Goal: Task Accomplishment & Management: Use online tool/utility

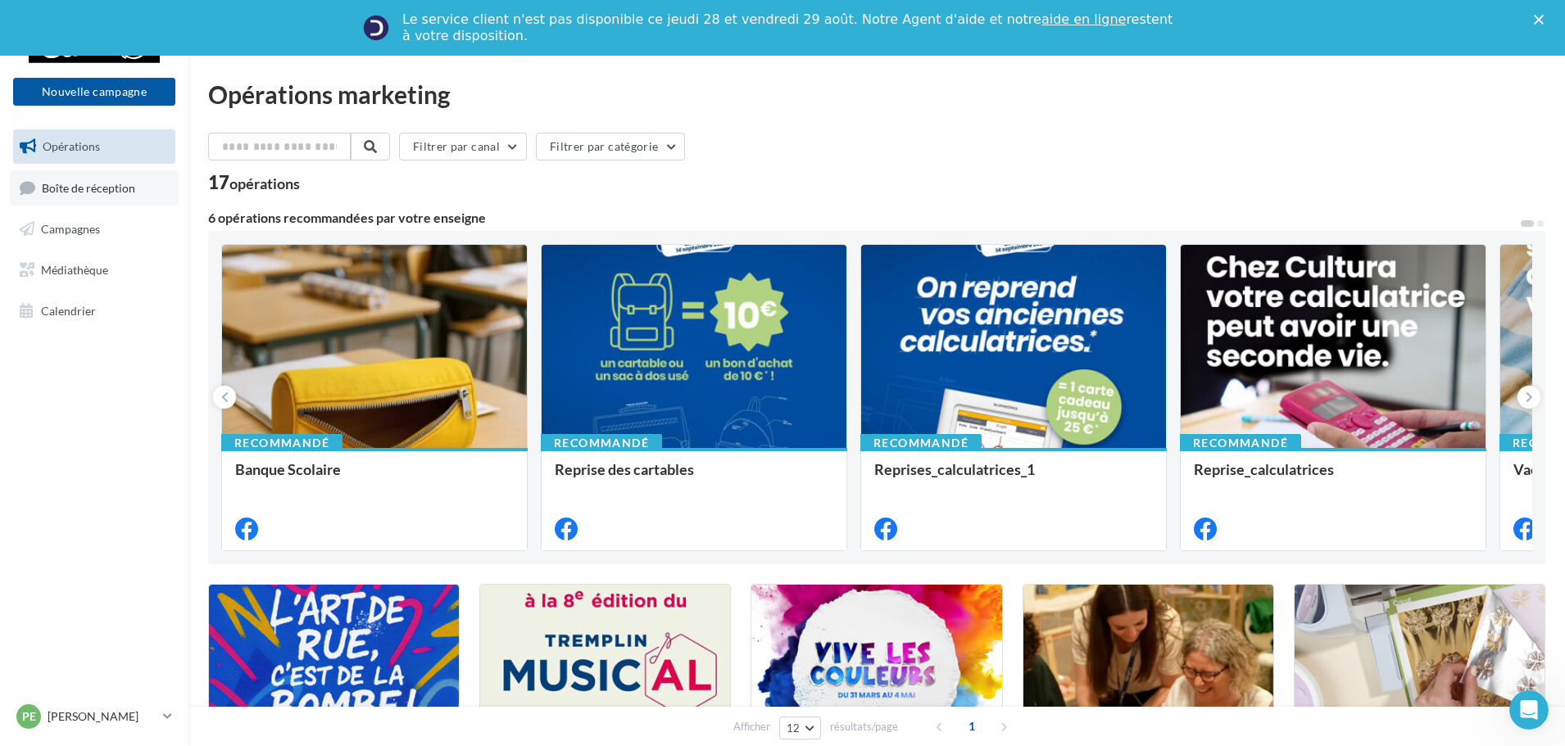
click at [73, 183] on span "Boîte de réception" at bounding box center [88, 187] width 93 height 14
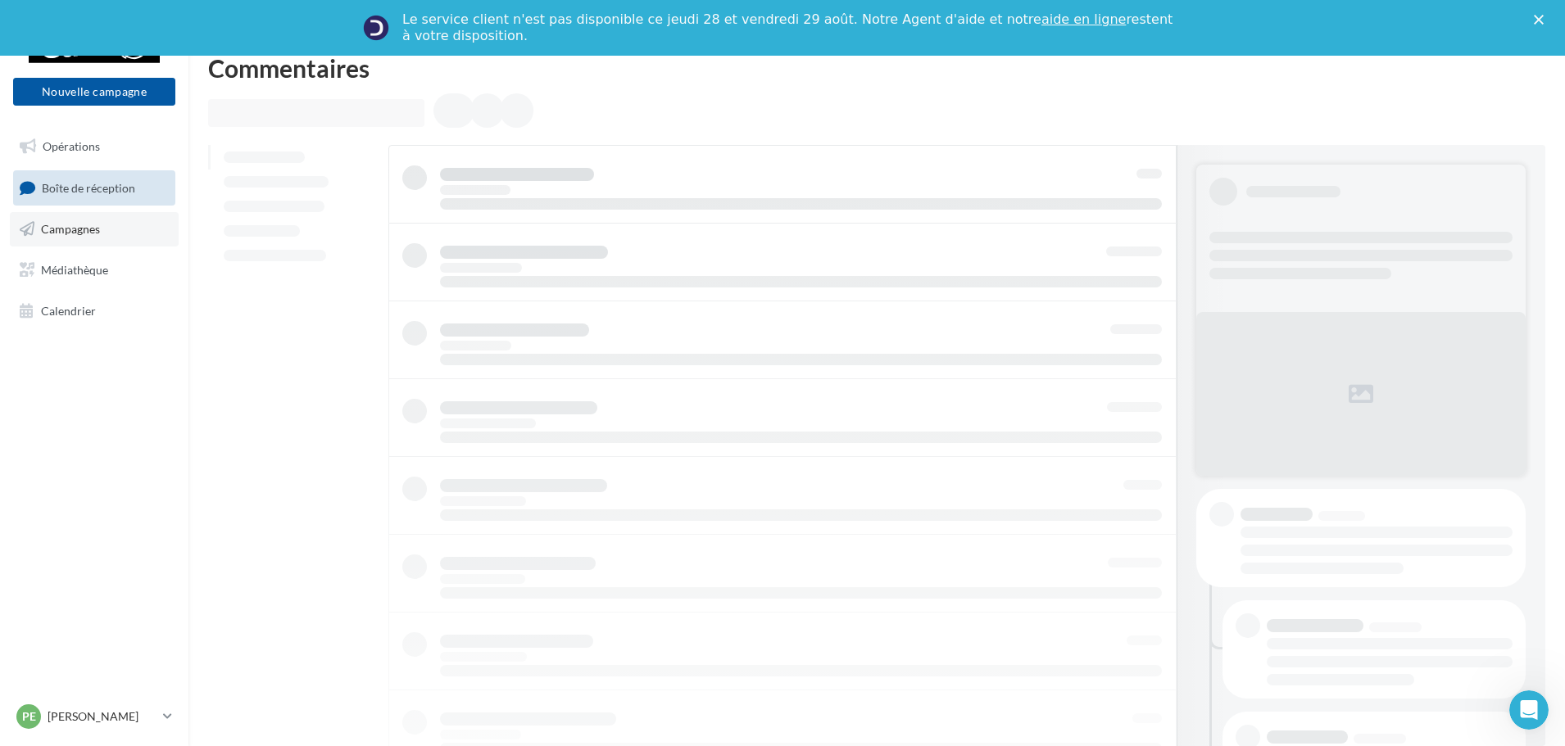
click at [72, 222] on span "Campagnes" at bounding box center [70, 229] width 59 height 14
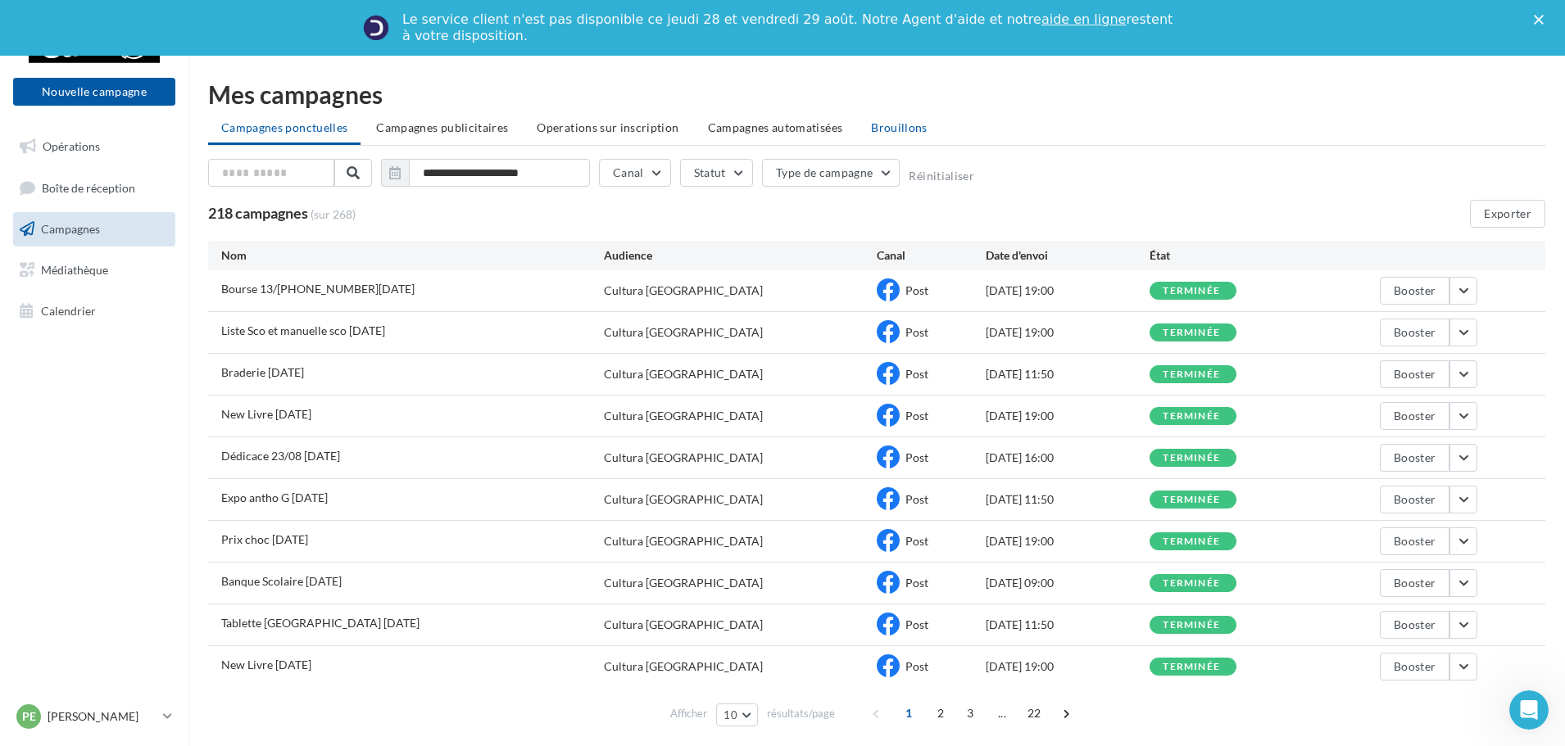
click at [874, 130] on span "Brouillons" at bounding box center [899, 127] width 57 height 14
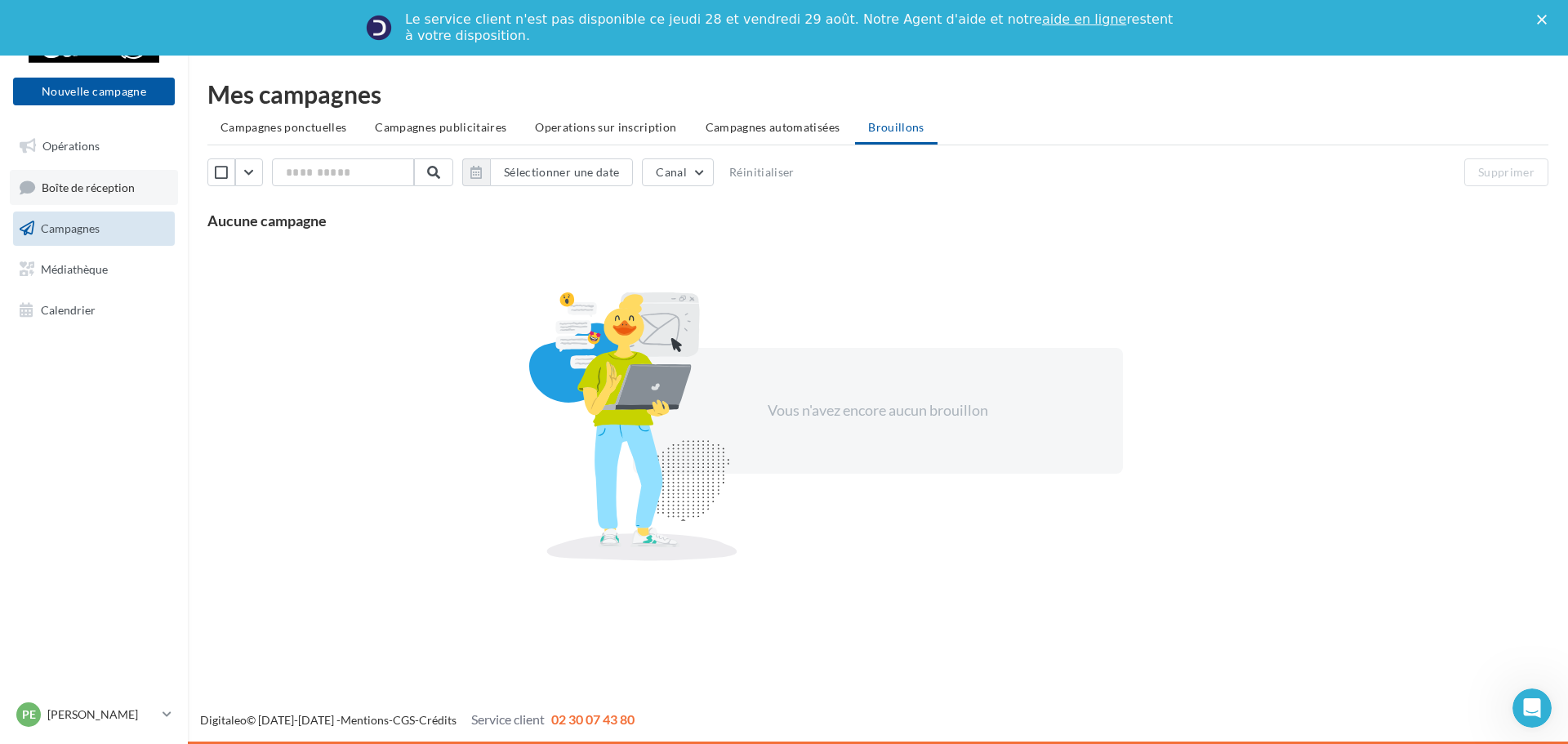
click at [56, 185] on span "Boîte de réception" at bounding box center [88, 186] width 93 height 14
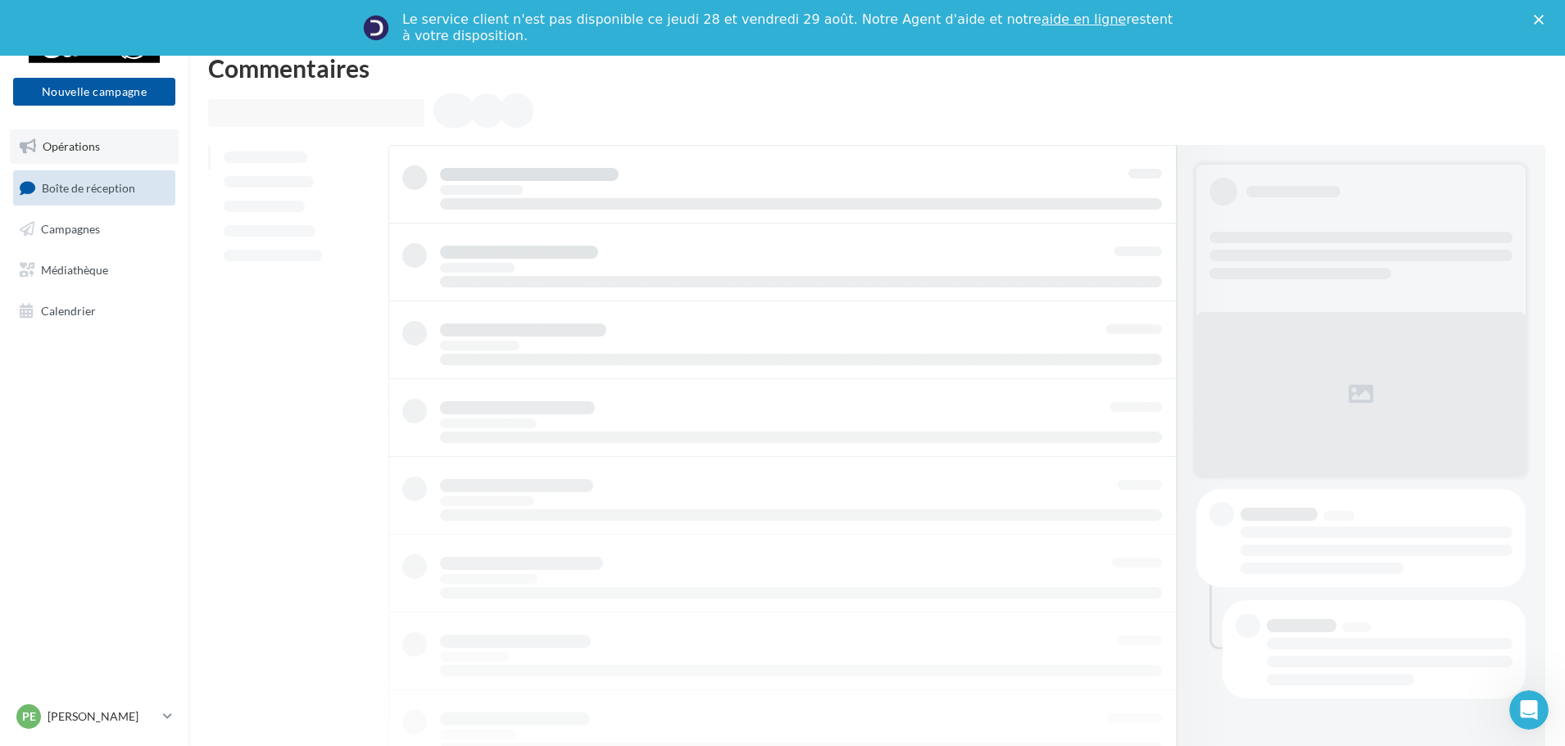
click at [96, 149] on span "Opérations" at bounding box center [71, 146] width 57 height 14
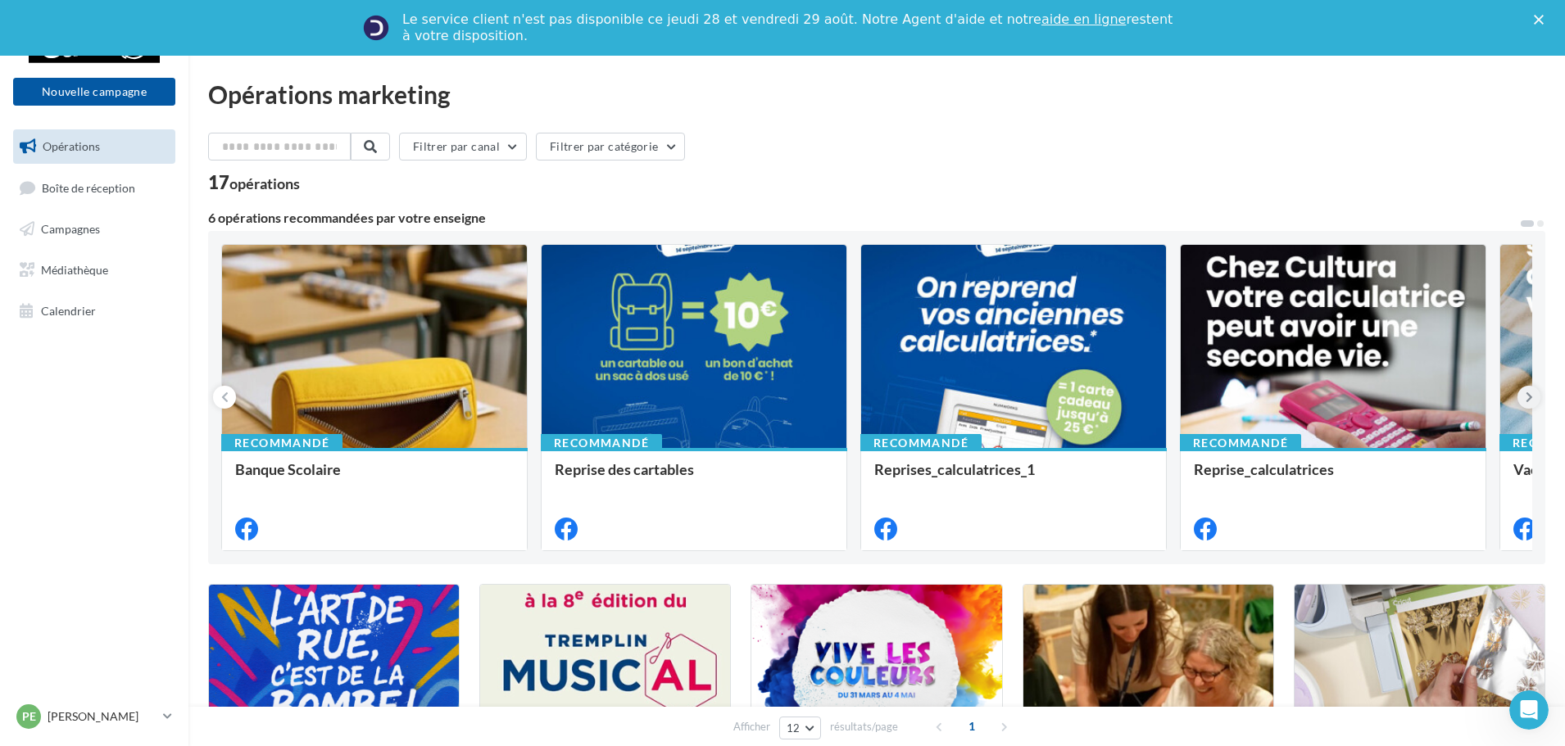
click at [1530, 402] on icon at bounding box center [1528, 397] width 7 height 16
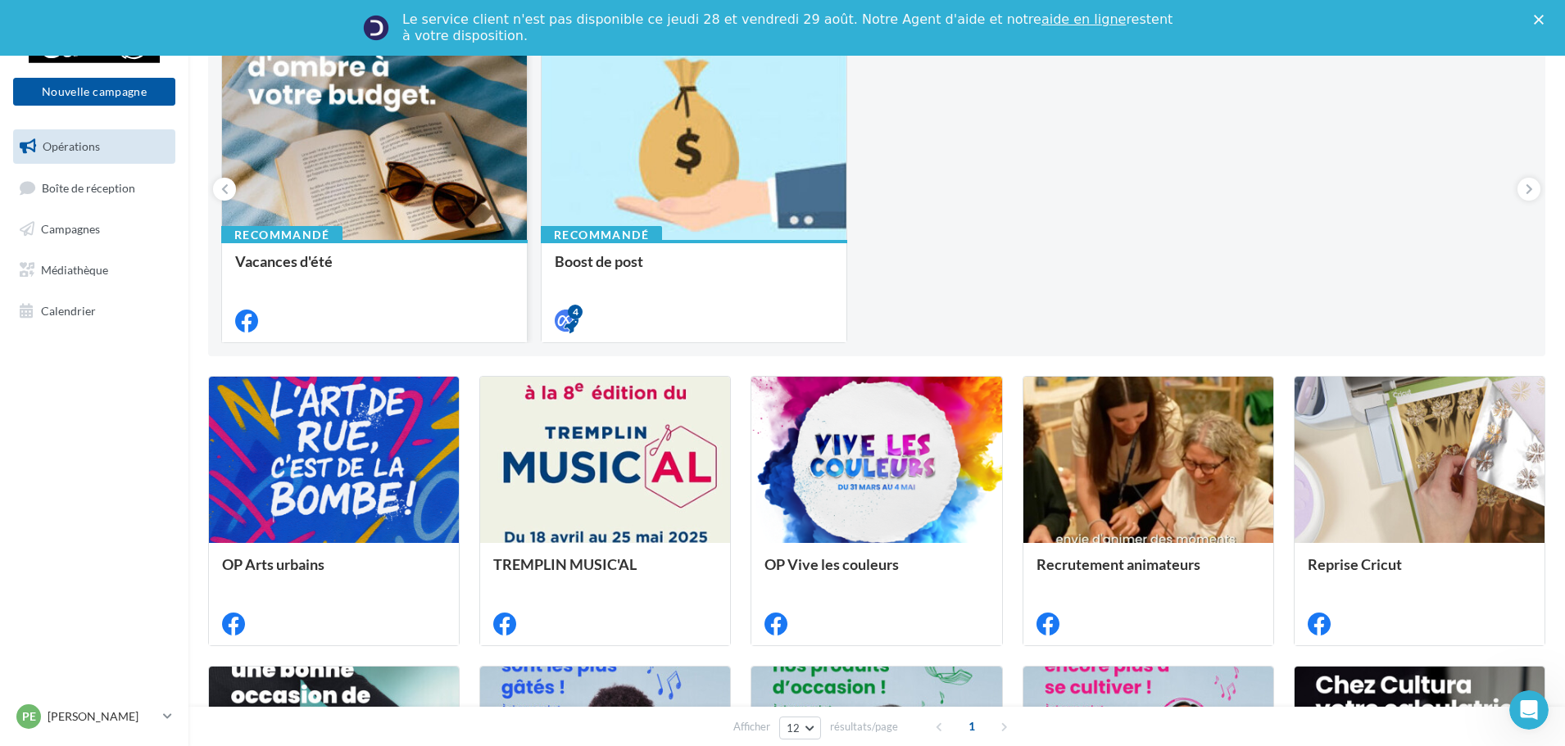
scroll to position [246, 0]
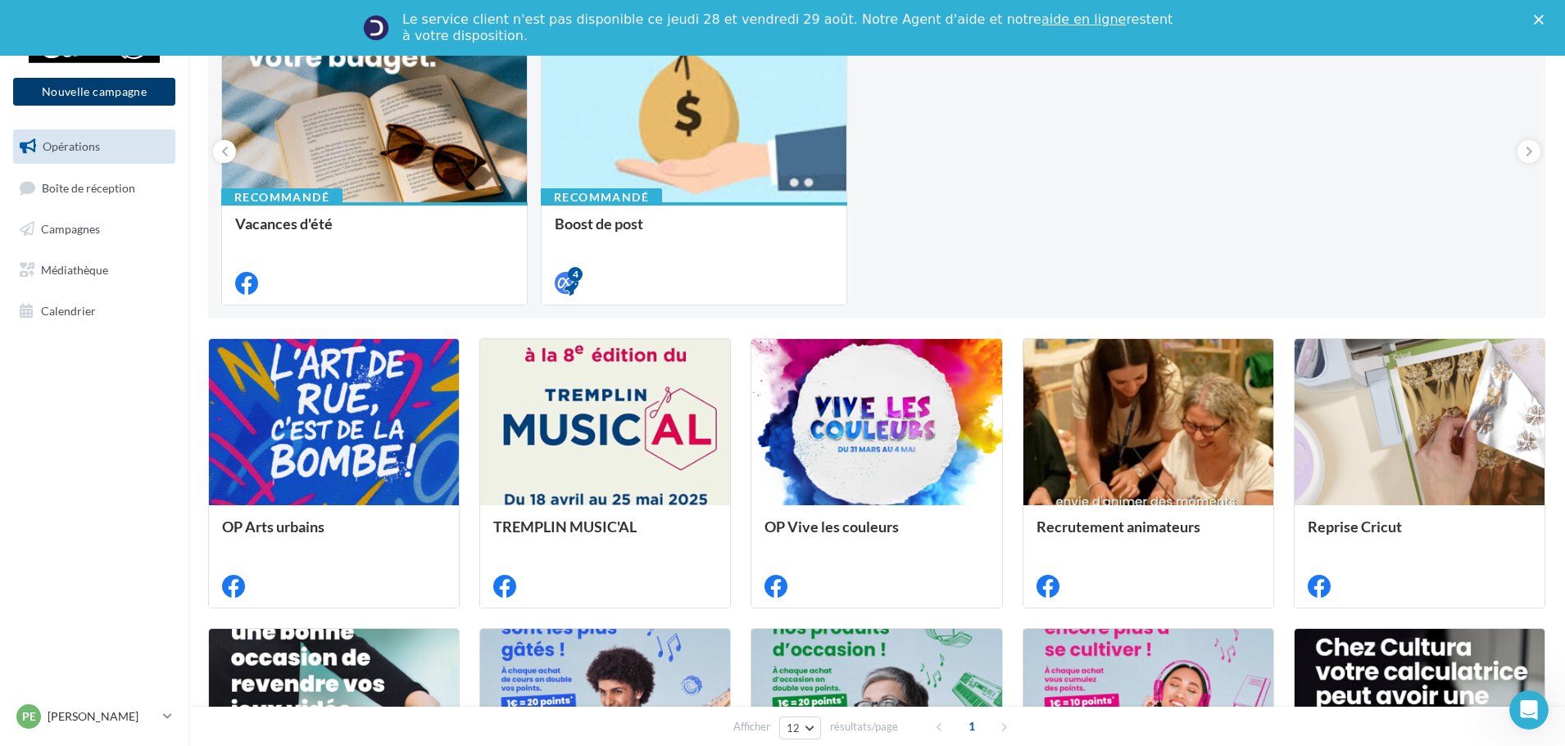
click at [107, 101] on button "Nouvelle campagne" at bounding box center [94, 92] width 162 height 28
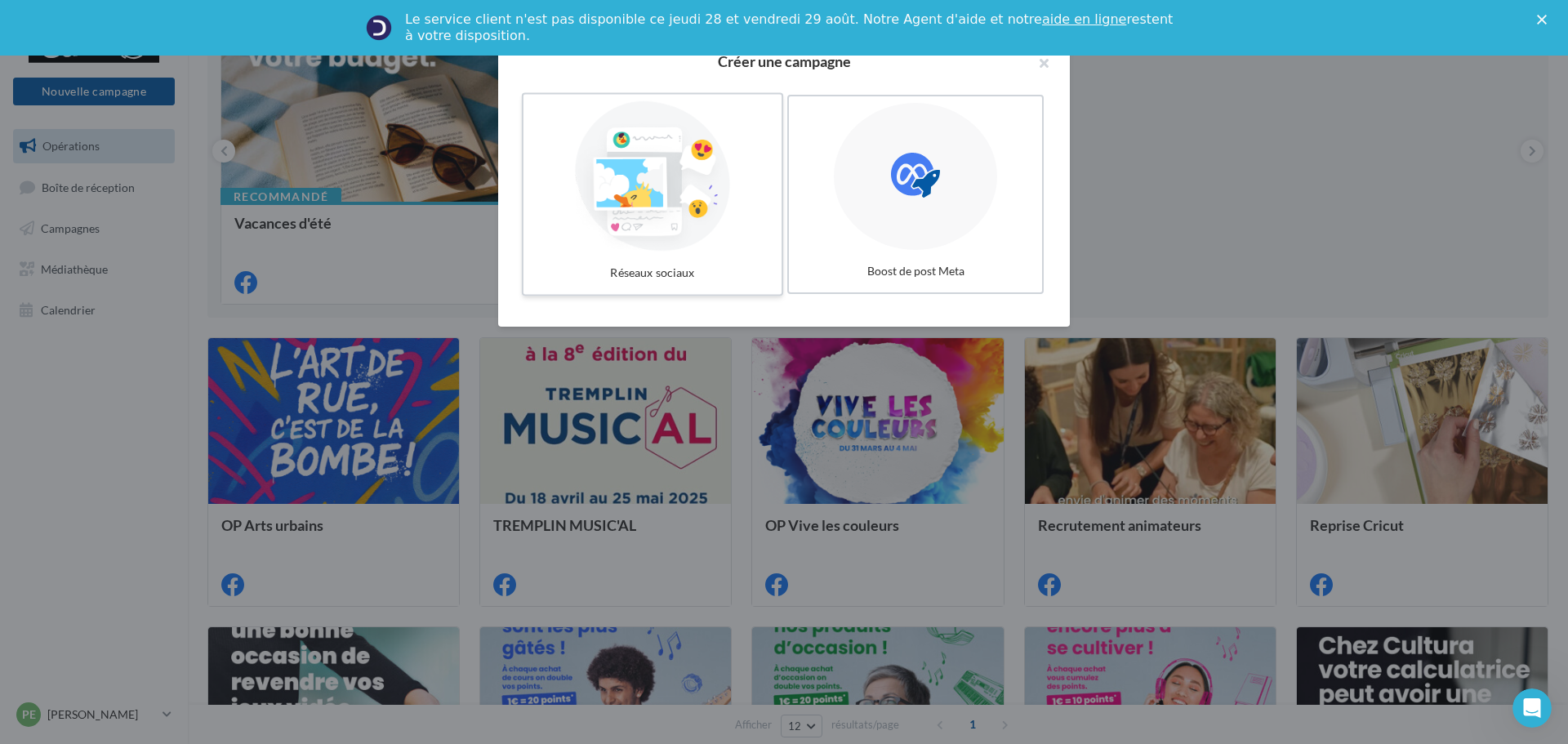
click at [712, 232] on div at bounding box center [653, 177] width 245 height 151
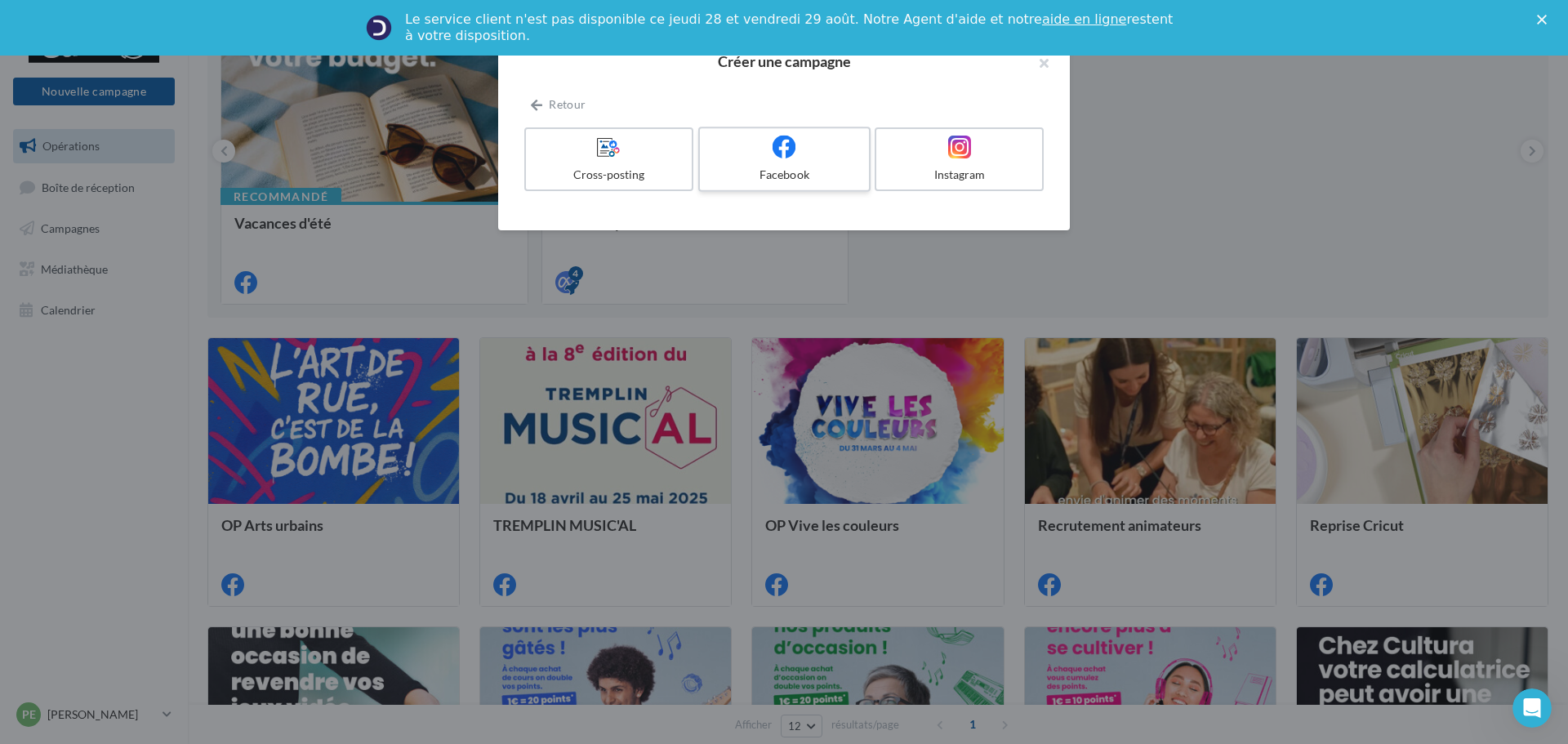
click at [783, 170] on div "Facebook" at bounding box center [784, 175] width 156 height 16
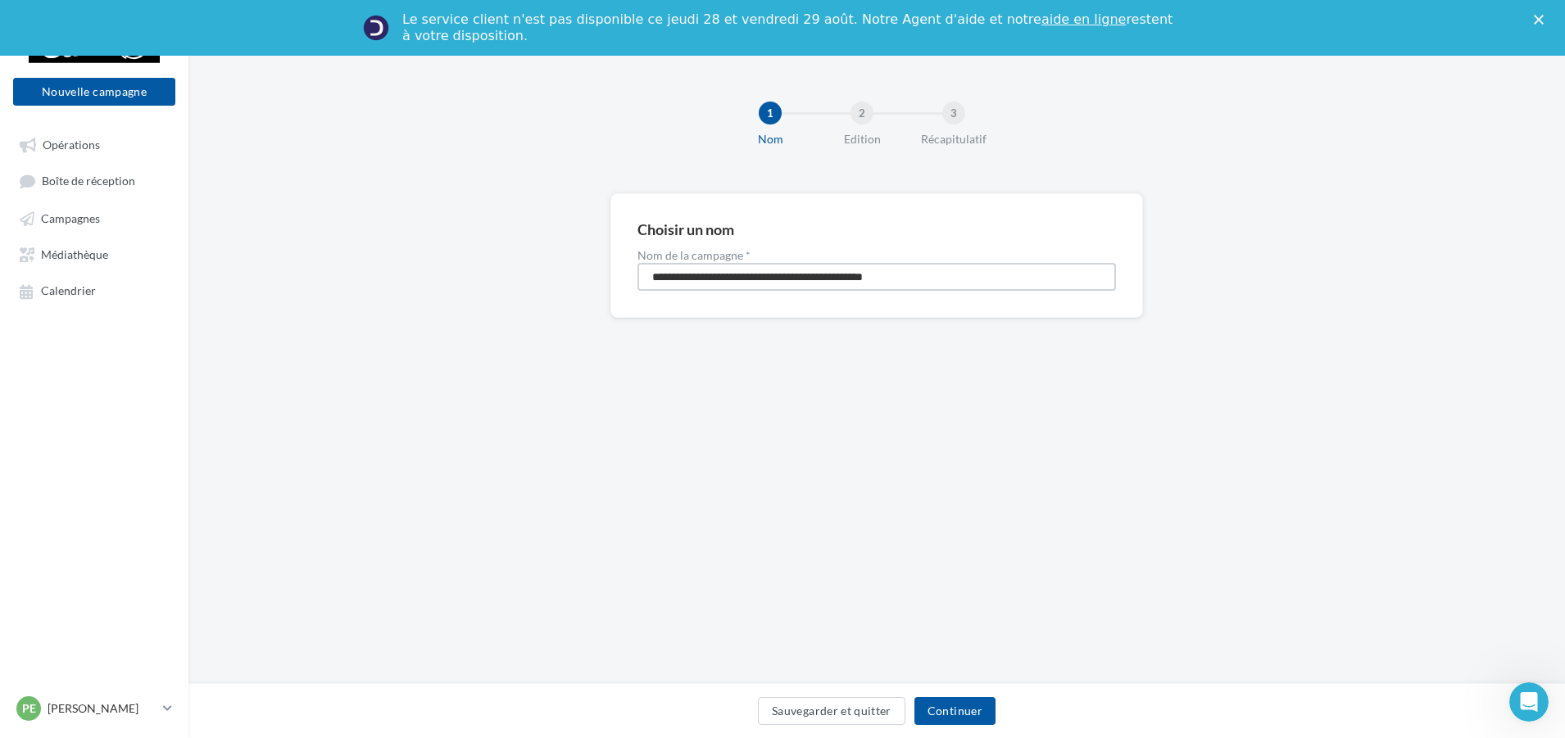
drag, startPoint x: 945, startPoint y: 276, endPoint x: 641, endPoint y: 275, distance: 303.9
click at [641, 275] on input "**********" at bounding box center [876, 277] width 478 height 28
type input "*"
type input "**********"
click at [949, 700] on button "Continuer" at bounding box center [954, 711] width 81 height 28
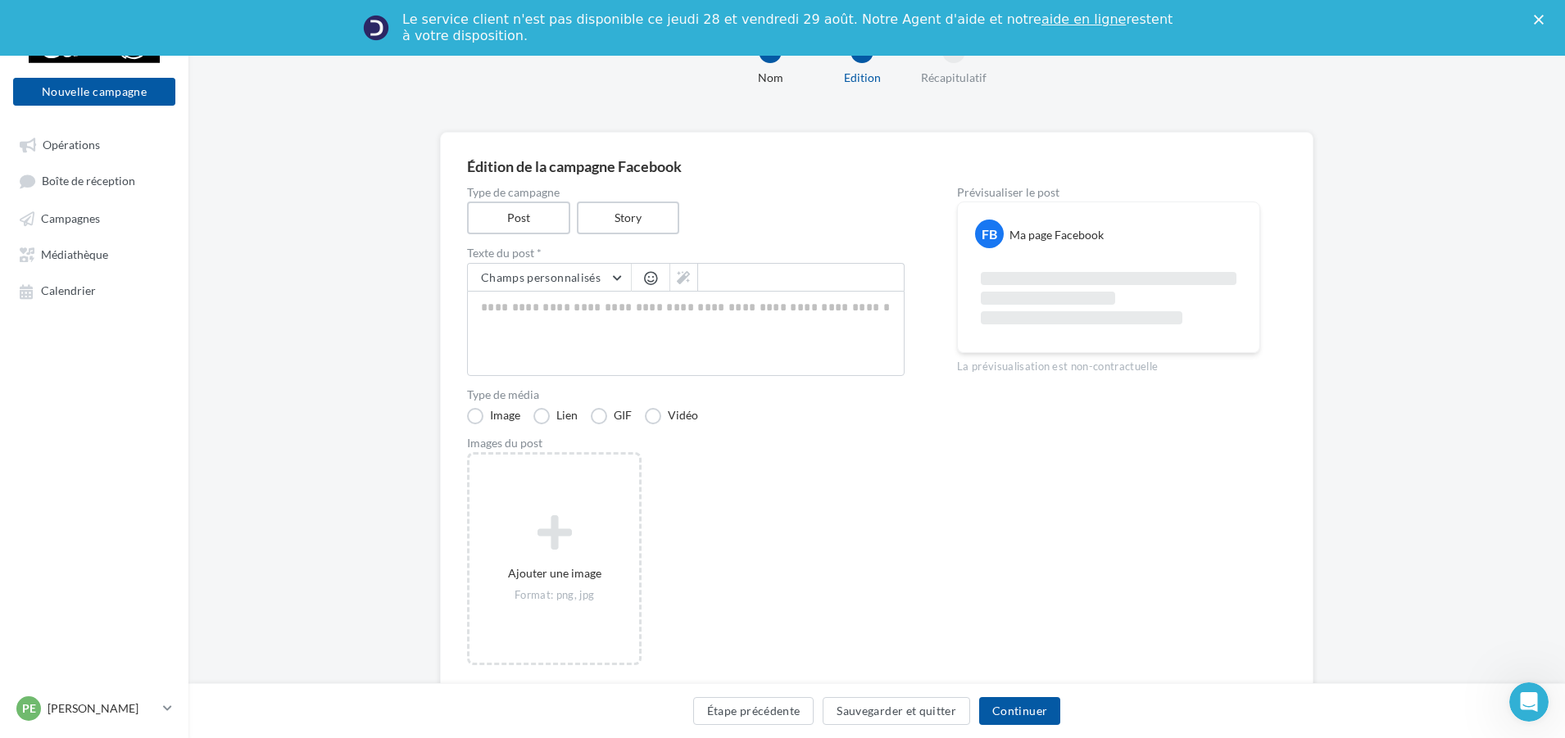
scroll to position [123, 0]
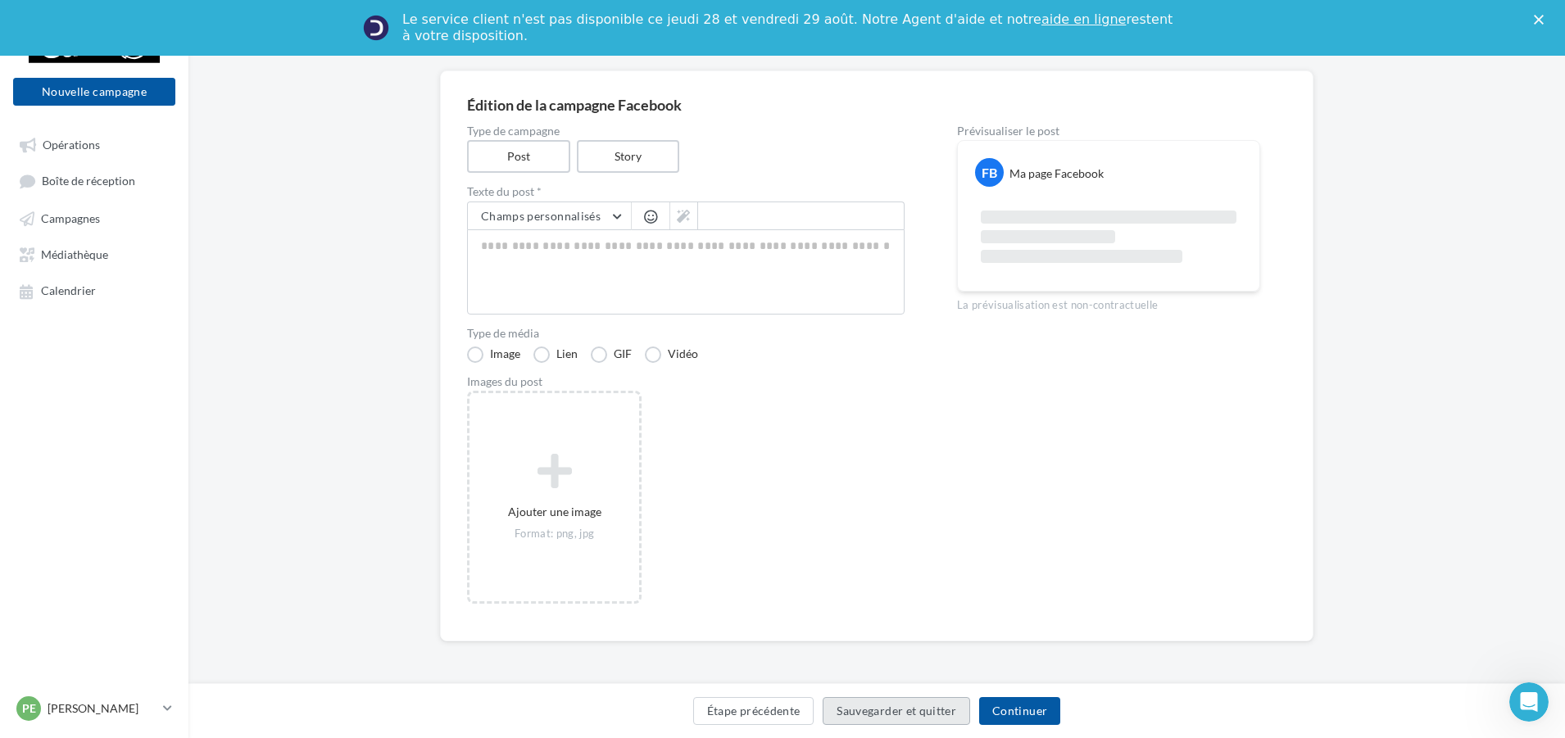
click at [902, 714] on button "Sauvegarder et quitter" at bounding box center [895, 711] width 147 height 28
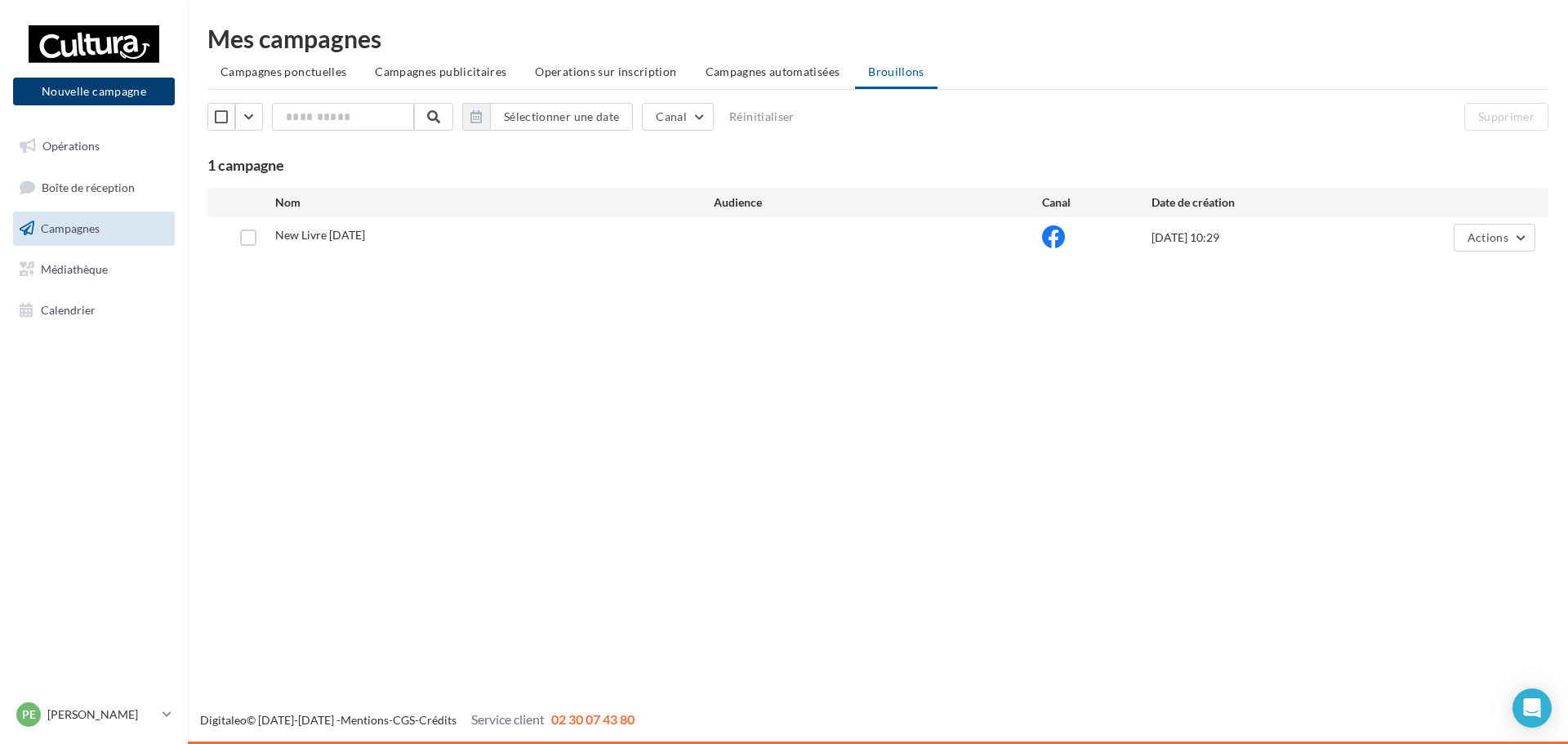
click at [97, 89] on button "Nouvelle campagne" at bounding box center [94, 92] width 161 height 28
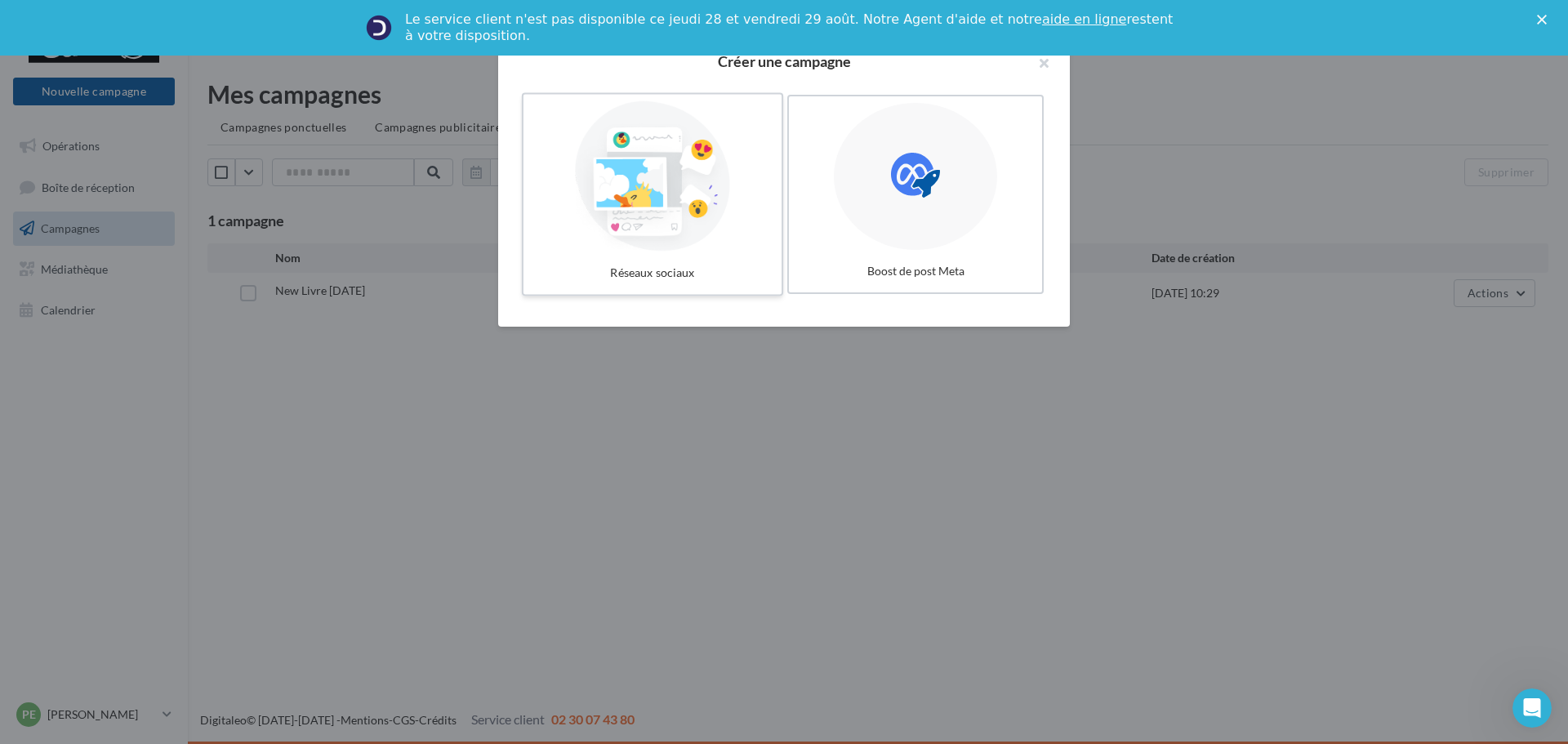
click at [665, 199] on div at bounding box center [653, 177] width 245 height 151
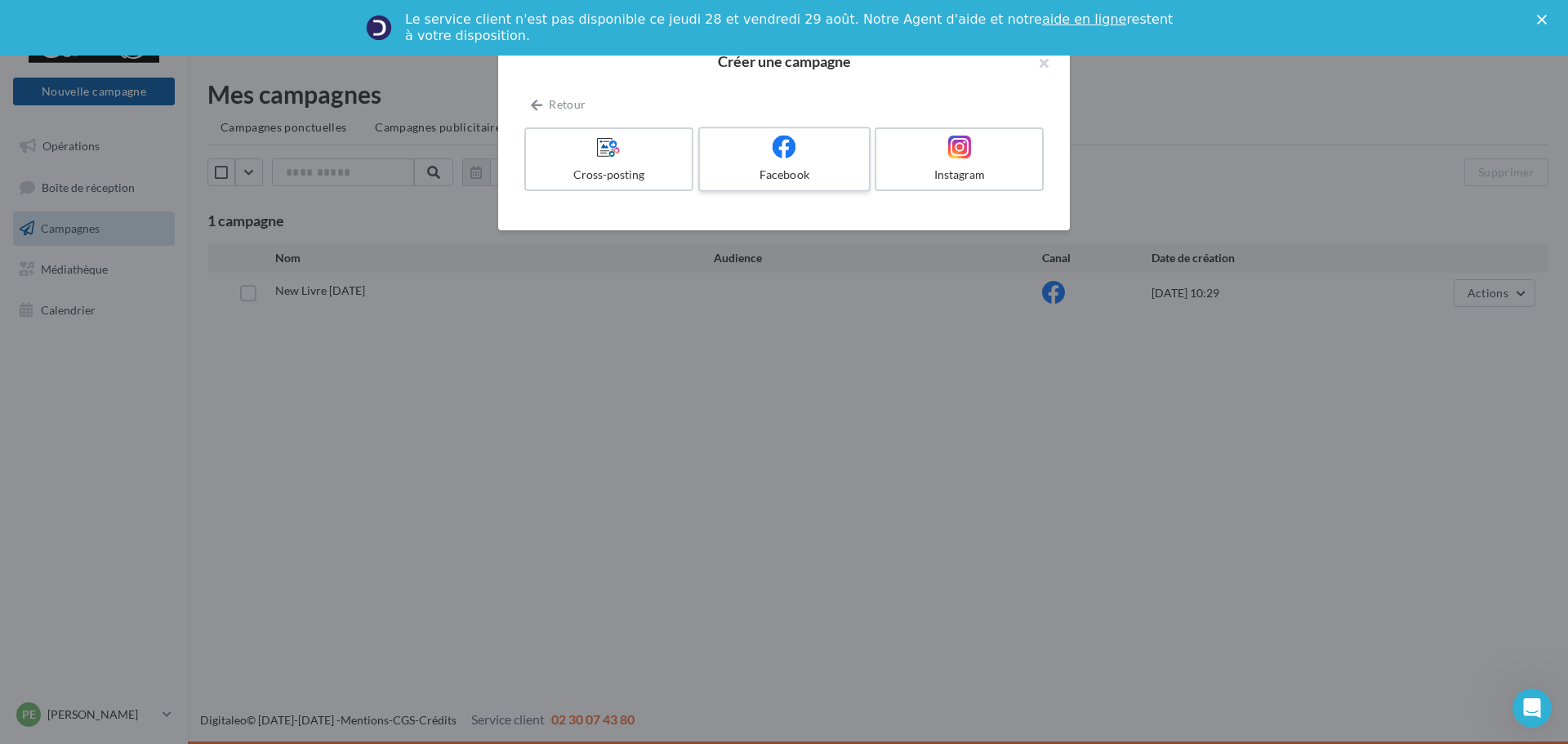
click at [748, 156] on div at bounding box center [784, 147] width 156 height 25
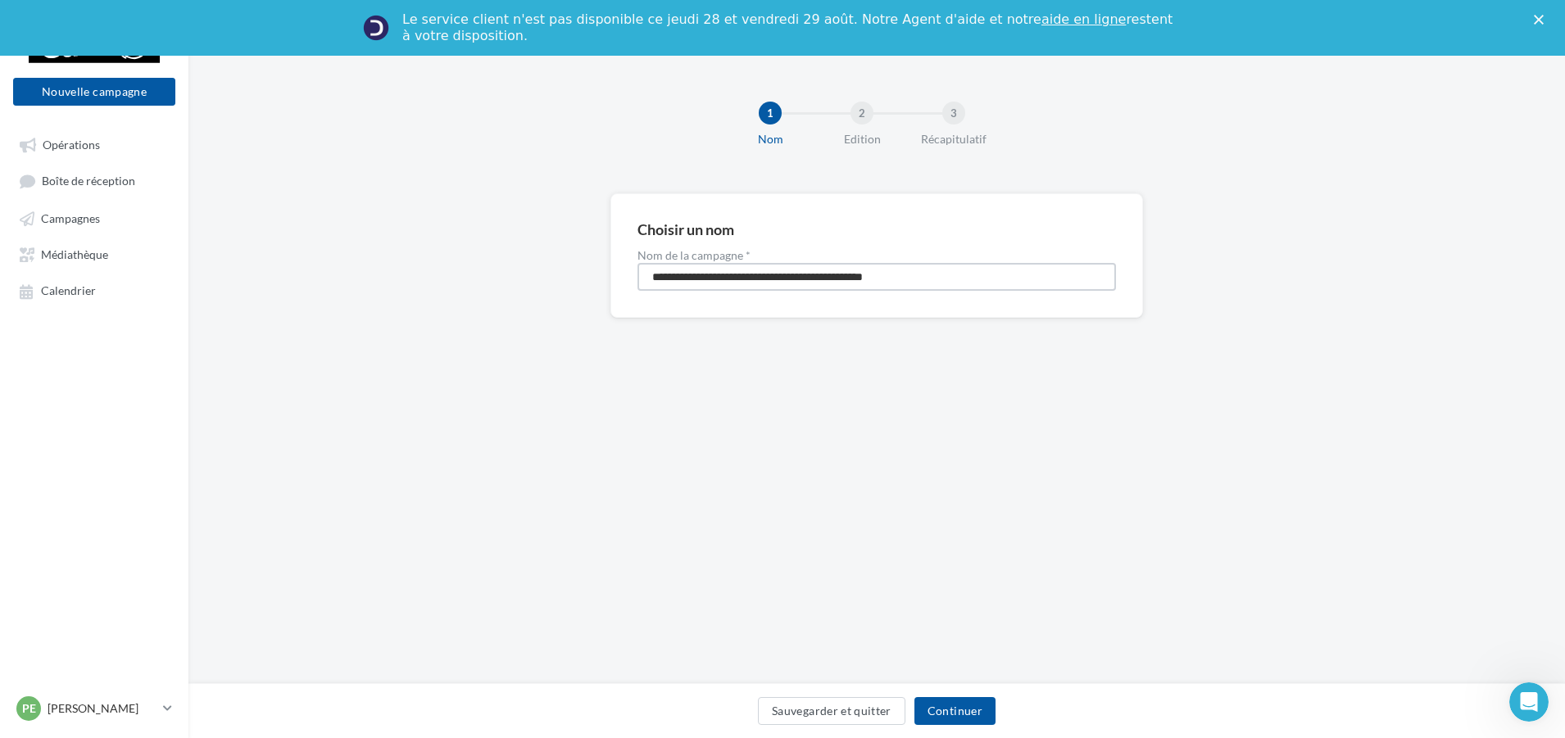
drag, startPoint x: 956, startPoint y: 276, endPoint x: 634, endPoint y: 277, distance: 321.9
click at [634, 277] on div "**********" at bounding box center [876, 255] width 532 height 125
type input "**********"
click at [983, 705] on button "Continuer" at bounding box center [954, 711] width 81 height 28
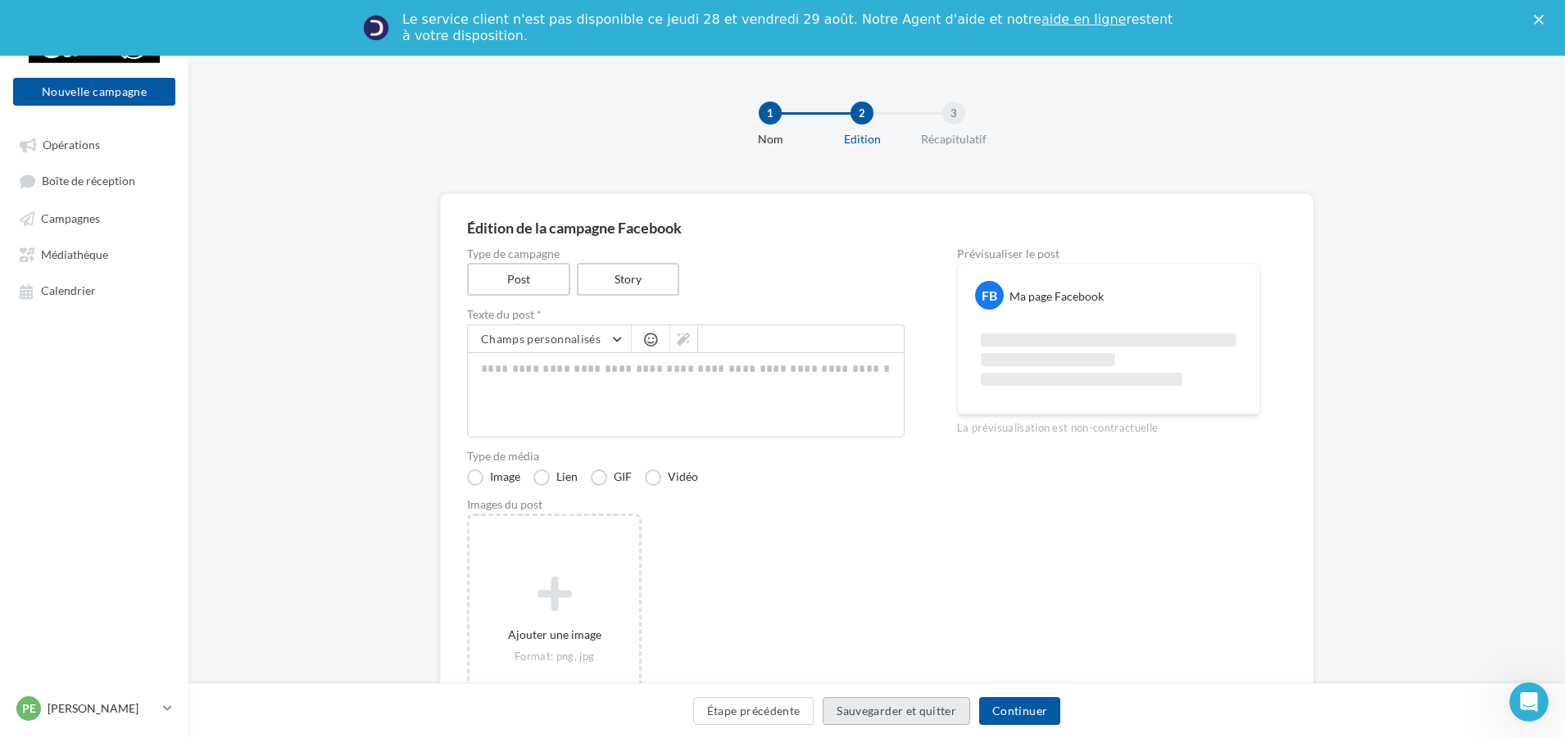
click at [897, 710] on button "Sauvegarder et quitter" at bounding box center [895, 711] width 147 height 28
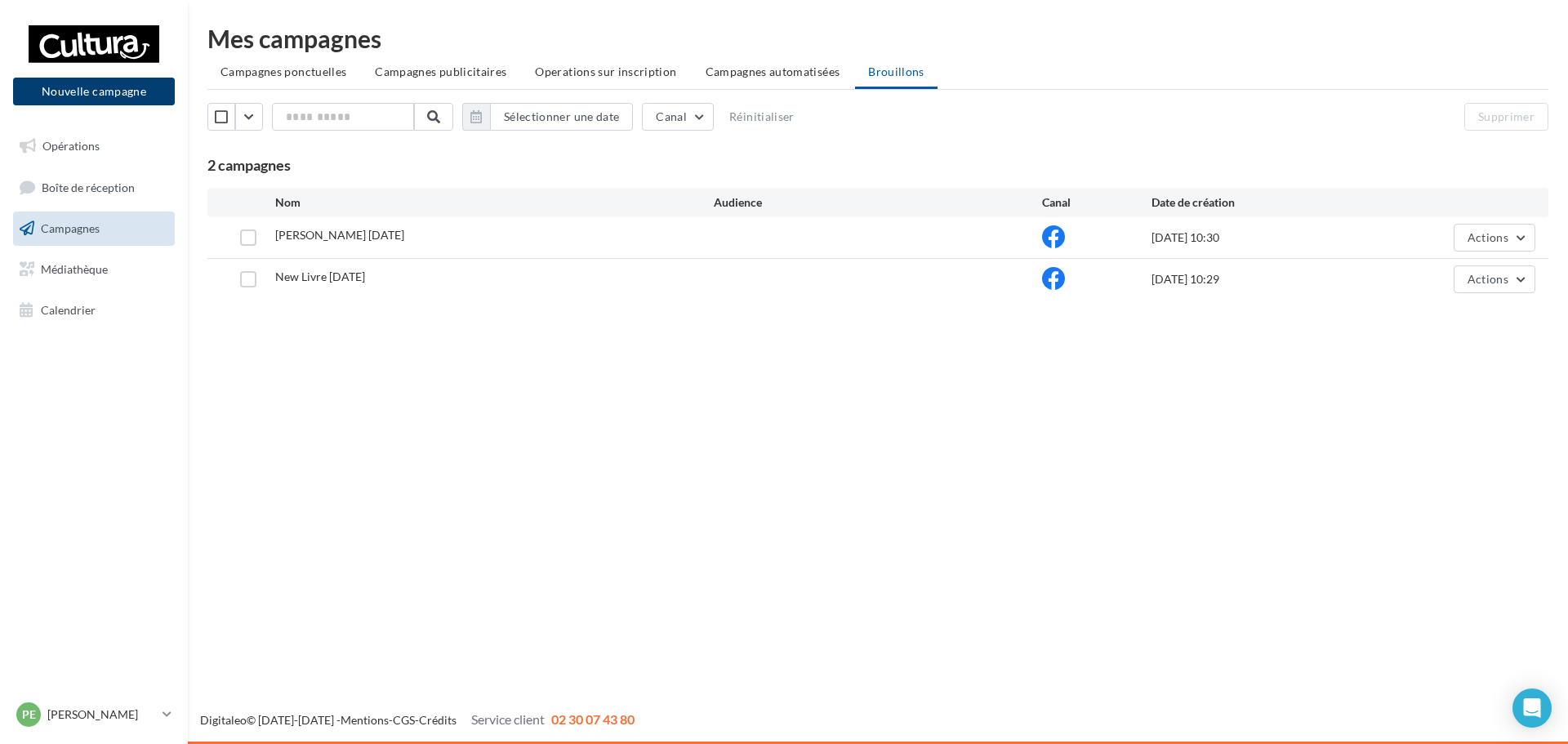
click at [120, 87] on button "Nouvelle campagne" at bounding box center [94, 92] width 161 height 28
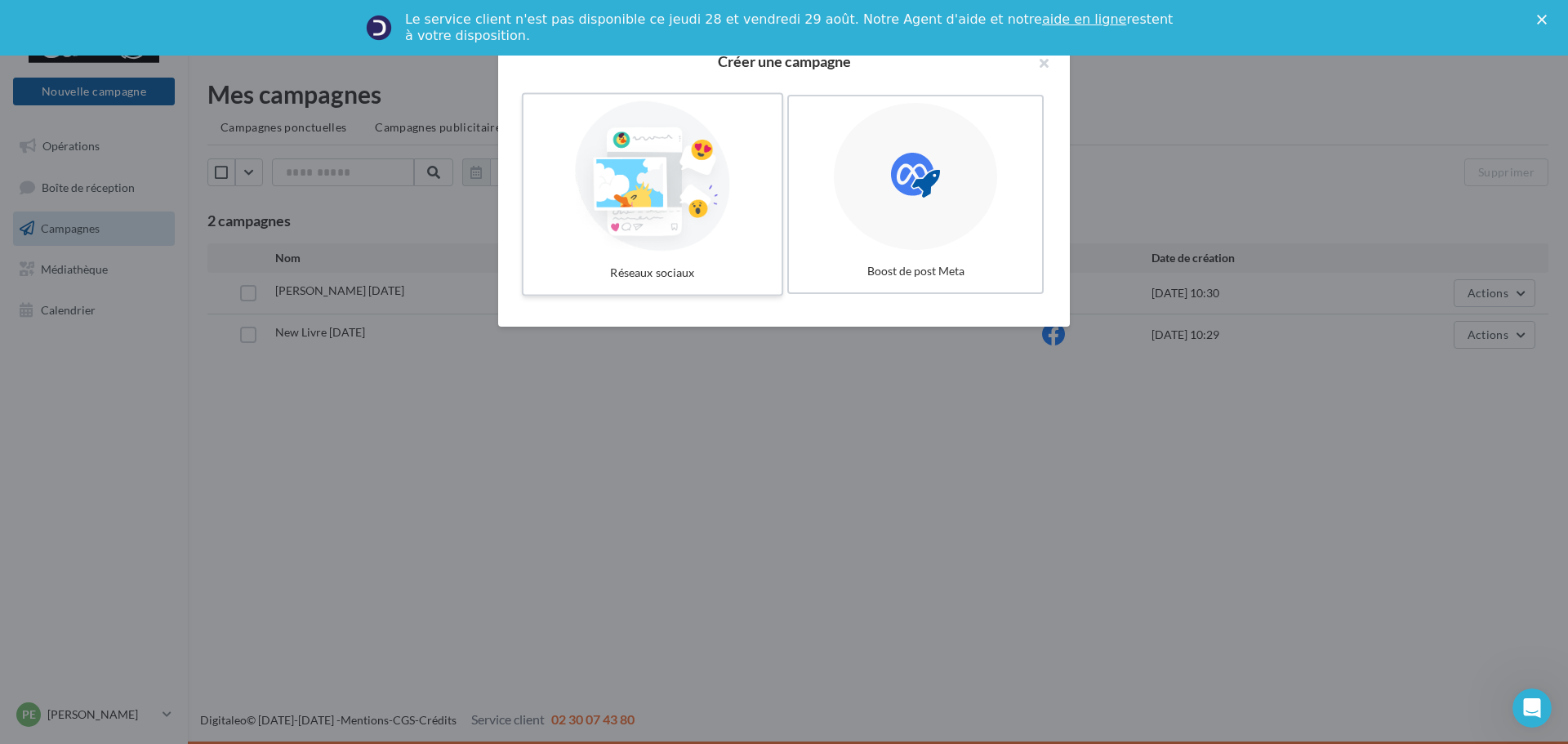
click at [585, 220] on div at bounding box center [653, 177] width 245 height 151
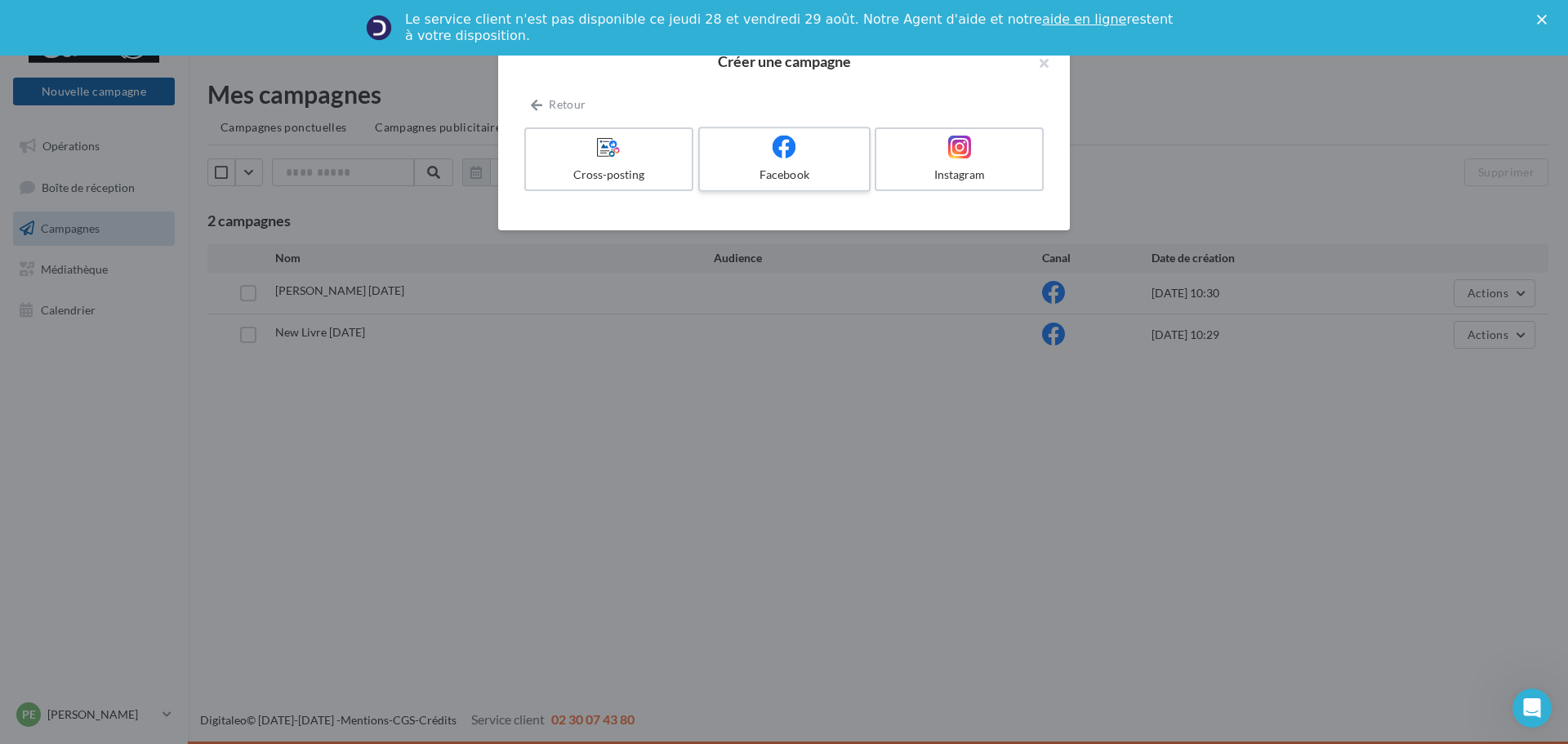
click at [768, 174] on div "Facebook" at bounding box center [784, 175] width 156 height 16
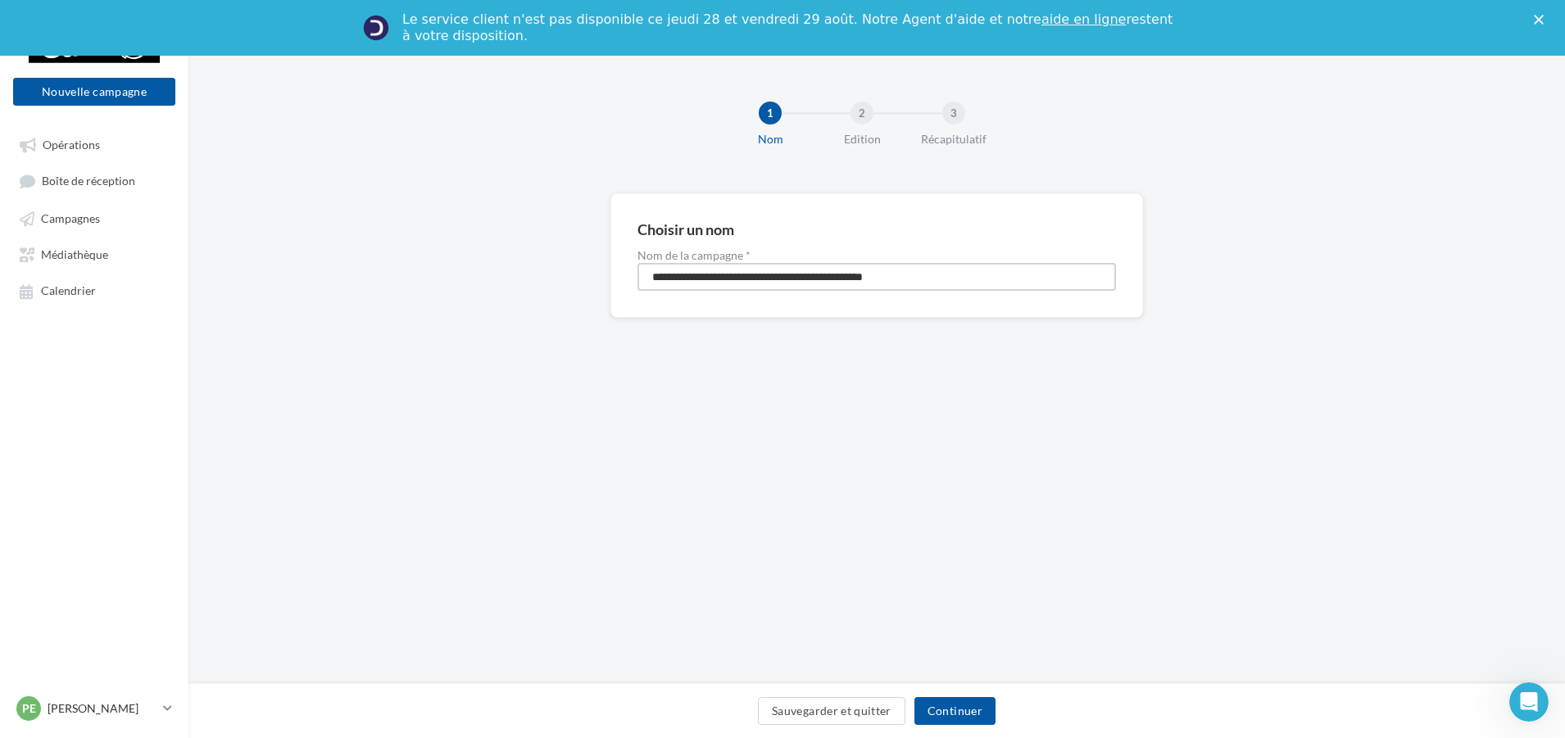
drag, startPoint x: 963, startPoint y: 269, endPoint x: 641, endPoint y: 279, distance: 322.1
click at [641, 279] on input "**********" at bounding box center [876, 277] width 478 height 28
type input "**********"
click at [981, 708] on button "Continuer" at bounding box center [954, 711] width 81 height 28
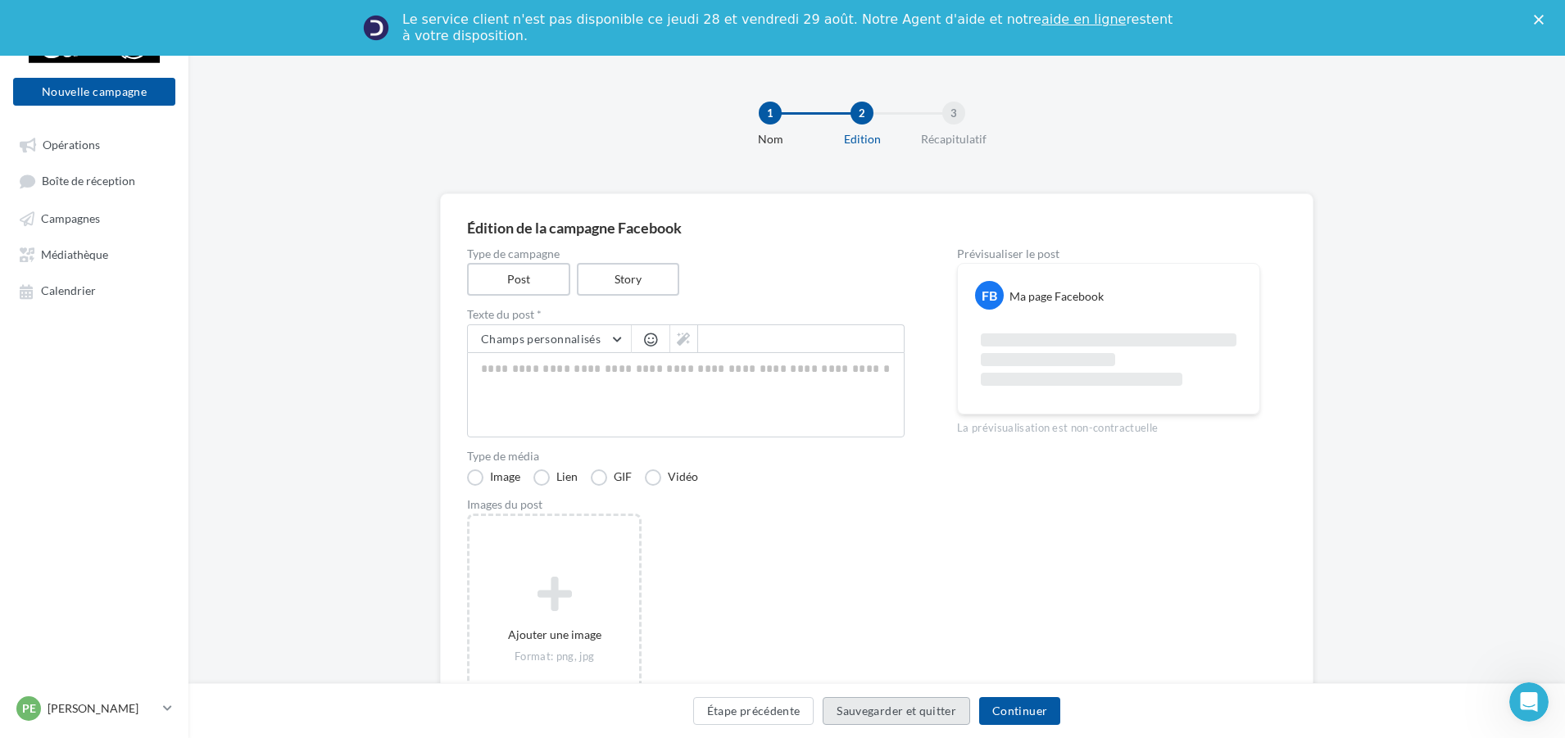
click at [886, 707] on button "Sauvegarder et quitter" at bounding box center [895, 711] width 147 height 28
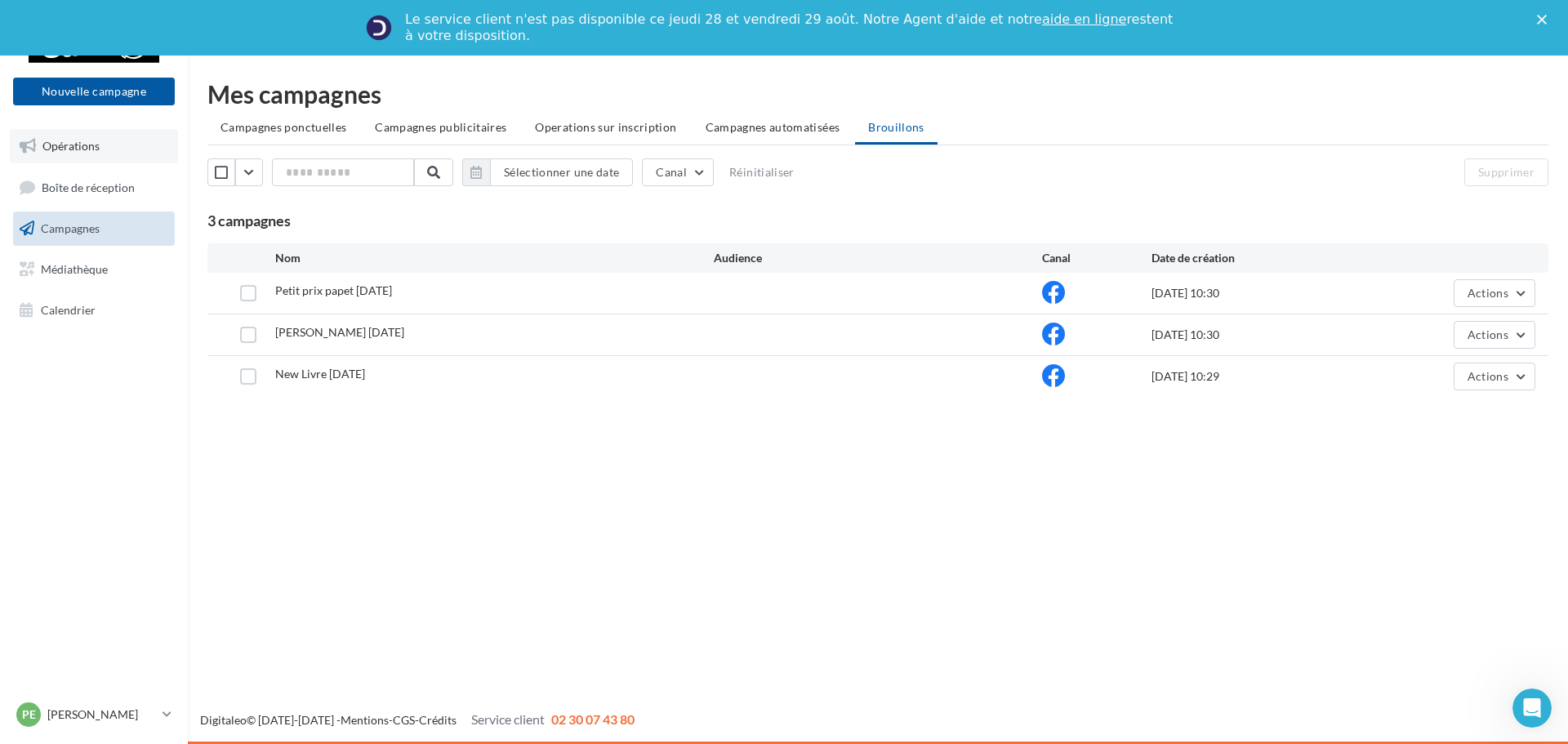
click at [97, 144] on span "Opérations" at bounding box center [71, 146] width 57 height 14
